Goal: Task Accomplishment & Management: Use online tool/utility

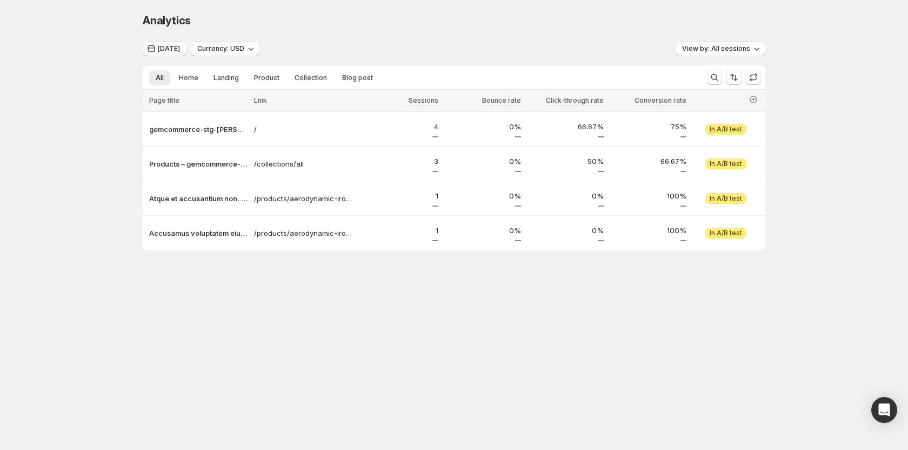
click at [98, 156] on div "Analytics. This page is ready Analytics [DATE] Currency: USD View by: All sessi…" at bounding box center [454, 154] width 908 height 309
click at [198, 132] on p "gemcommerce-stg-[PERSON_NAME]" at bounding box center [198, 129] width 98 height 11
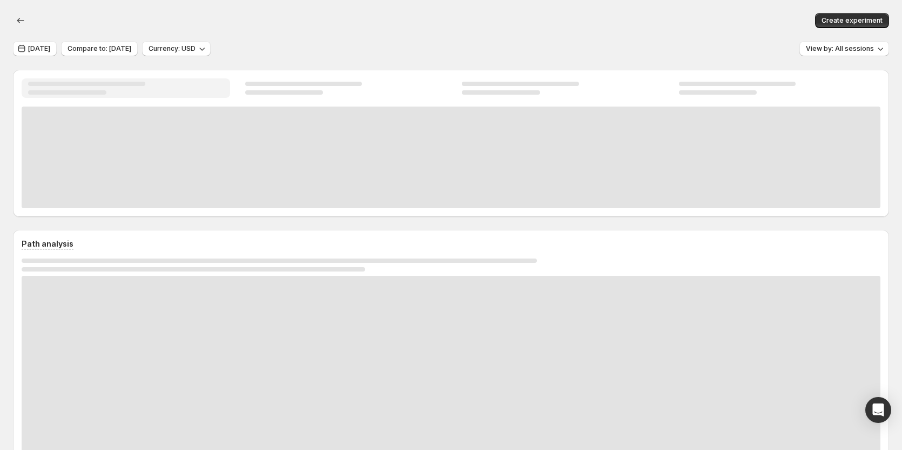
click at [198, 132] on div at bounding box center [451, 157] width 859 height 102
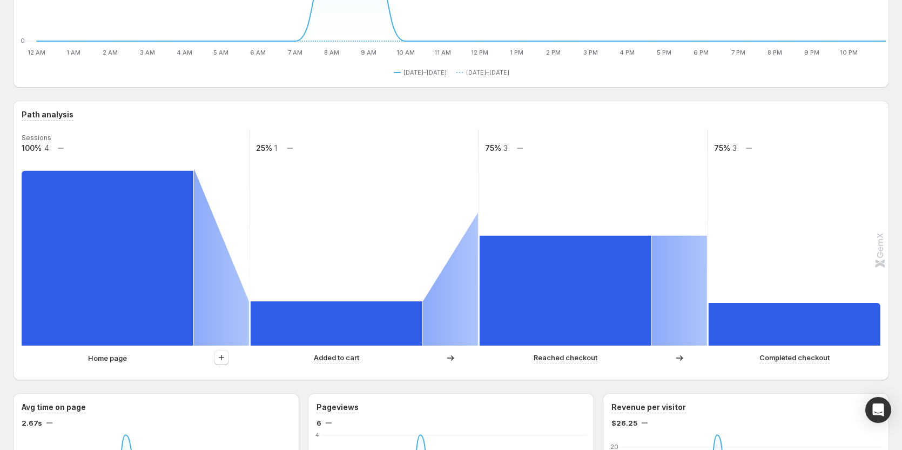
scroll to position [270, 0]
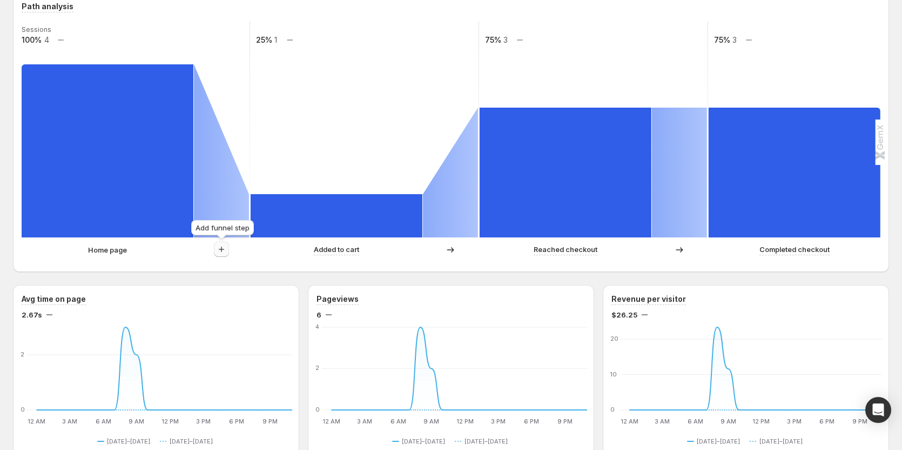
click at [222, 254] on icon "button" at bounding box center [221, 249] width 11 height 11
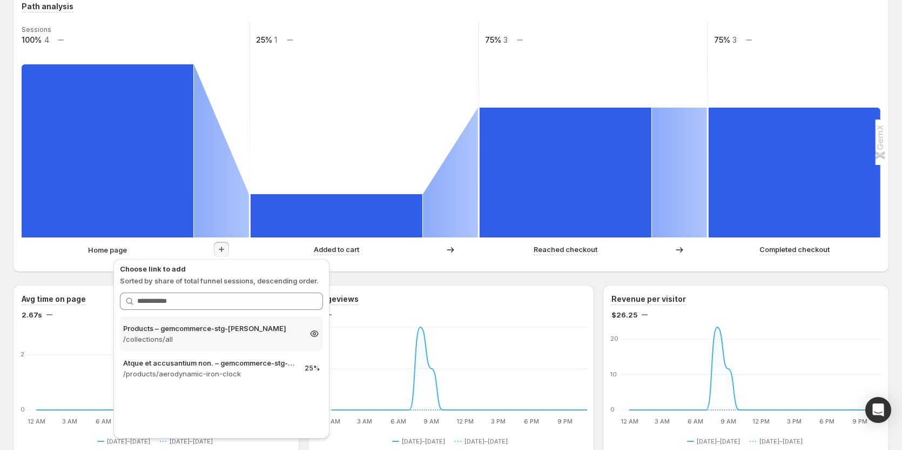
click at [229, 329] on p "Products – gemcommerce-stg-[PERSON_NAME]" at bounding box center [211, 328] width 177 height 11
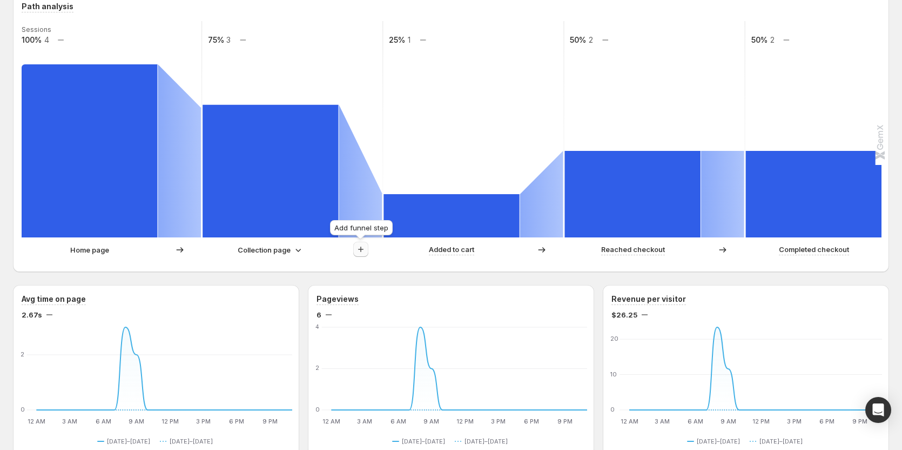
click at [361, 245] on icon "button" at bounding box center [361, 249] width 11 height 11
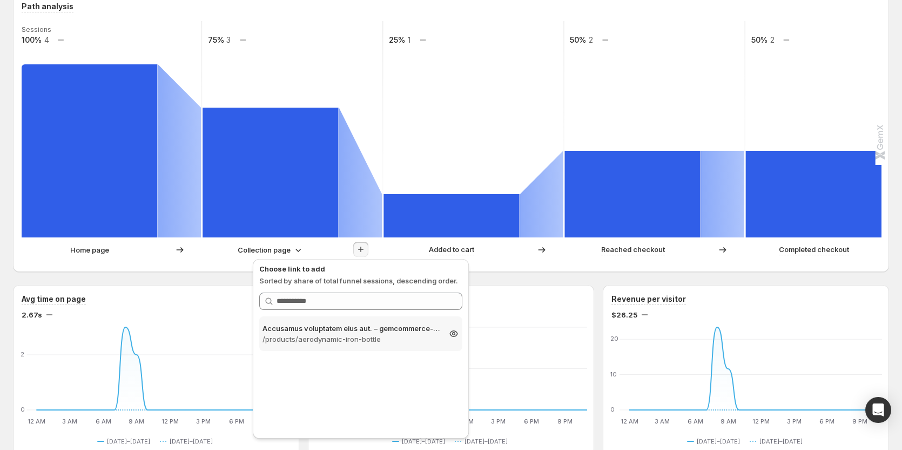
click at [352, 332] on p "Accusamus voluptatem eius aut. – gemcommerce-stg-[PERSON_NAME]" at bounding box center [351, 328] width 177 height 11
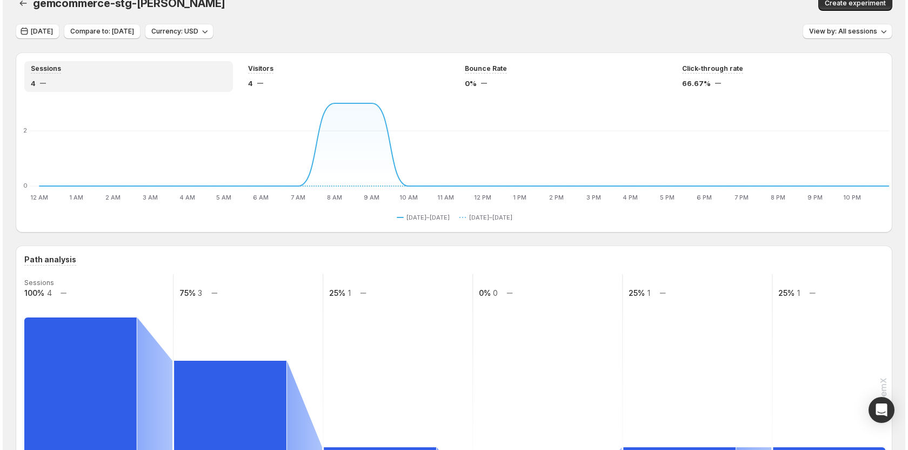
scroll to position [0, 0]
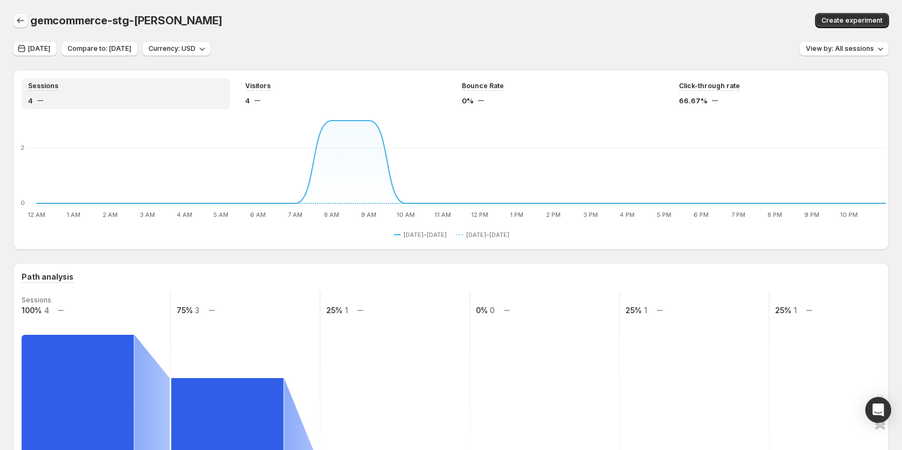
click at [18, 23] on icon "button" at bounding box center [20, 20] width 11 height 11
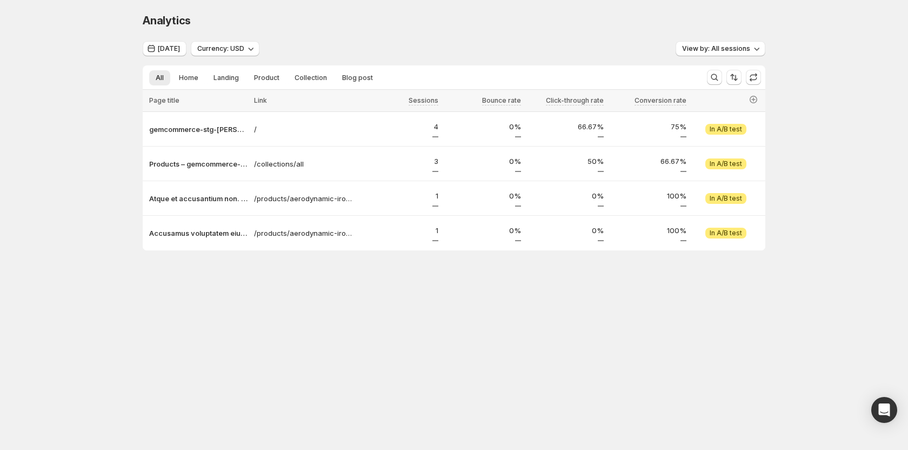
click at [94, 137] on div "Analytics. This page is ready Analytics [DATE] Currency: USD View by: All sessi…" at bounding box center [454, 154] width 908 height 309
